Goal: Book appointment/travel/reservation

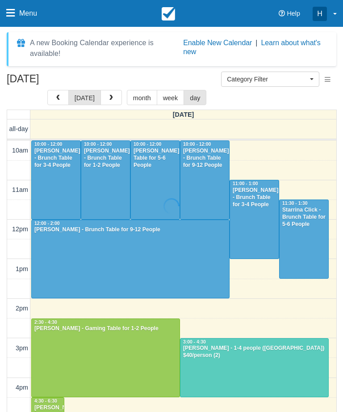
select select
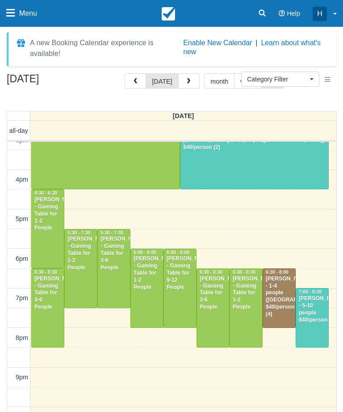
scroll to position [217, 0]
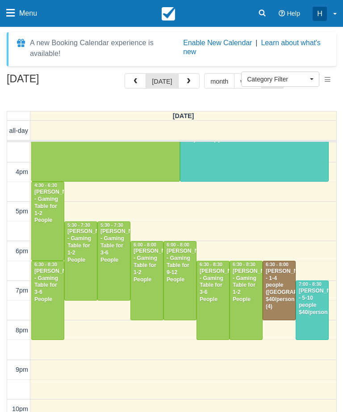
click at [37, 314] on div at bounding box center [48, 300] width 32 height 78
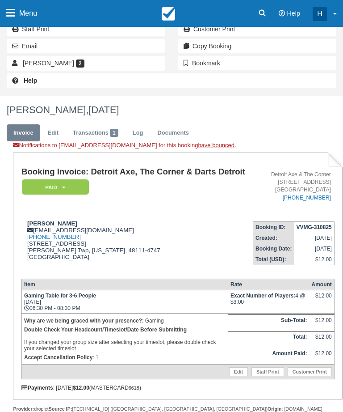
scroll to position [159, 0]
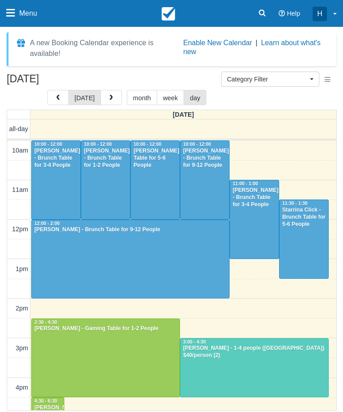
select select
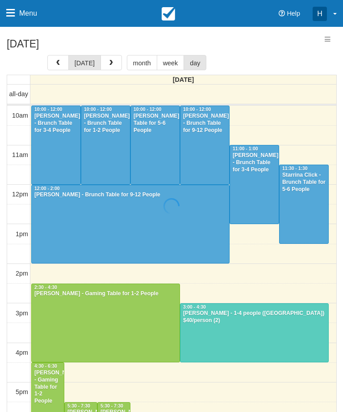
select select
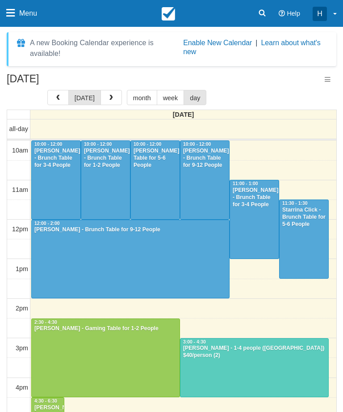
select select
